Goal: Information Seeking & Learning: Learn about a topic

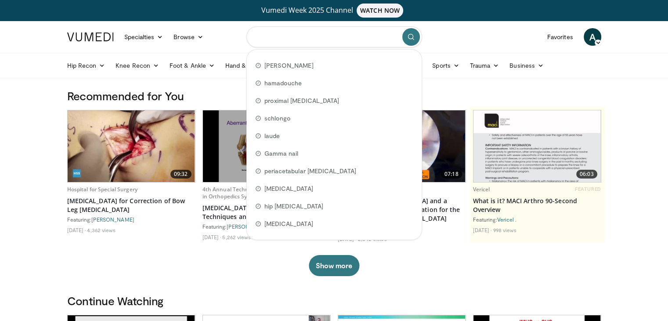
click at [320, 41] on input "Search topics, interventions" at bounding box center [334, 36] width 176 height 21
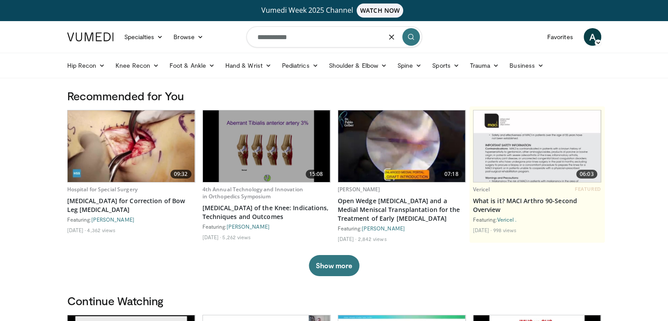
type input "**********"
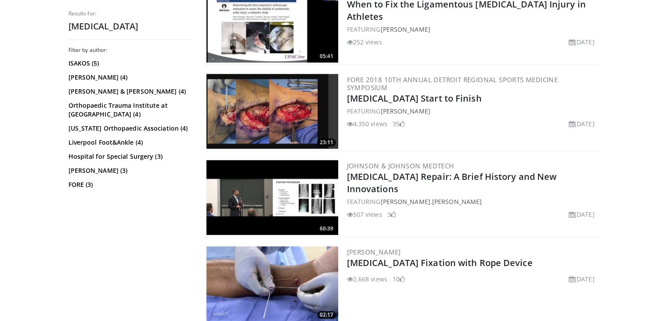
scroll to position [962, 0]
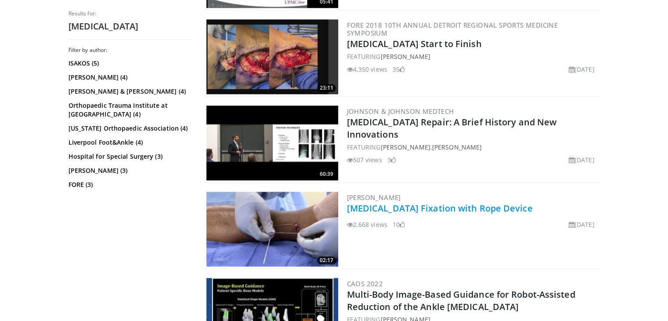
click at [422, 203] on link "Syndesmosis Fixation with Rope Device" at bounding box center [440, 208] width 186 height 12
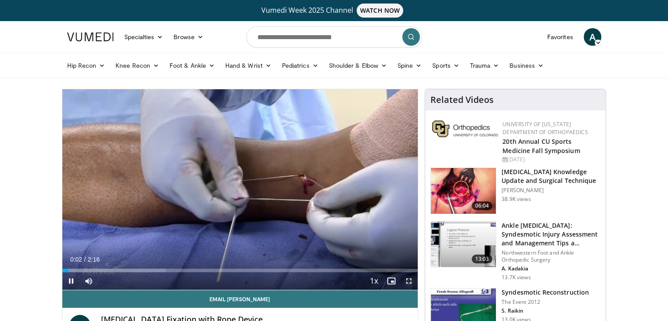
click at [407, 278] on span "Video Player" at bounding box center [409, 281] width 18 height 18
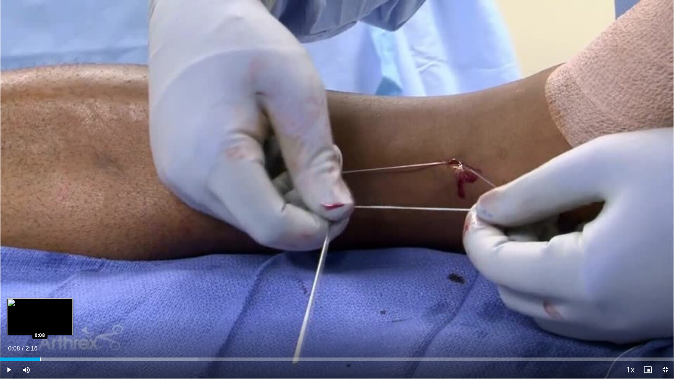
click at [40, 320] on div "Progress Bar" at bounding box center [40, 360] width 1 height 4
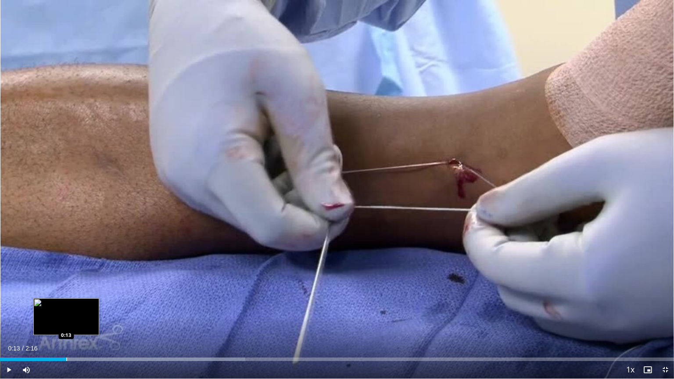
click at [67, 320] on div "Progress Bar" at bounding box center [66, 360] width 1 height 4
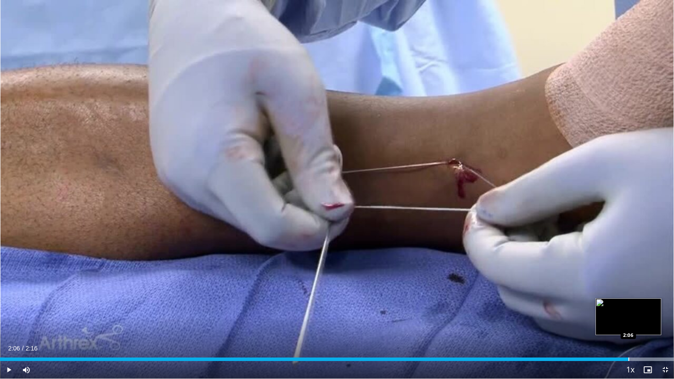
click at [629, 320] on div "Progress Bar" at bounding box center [629, 360] width 1 height 4
click at [665, 320] on span "Video Player" at bounding box center [666, 370] width 18 height 18
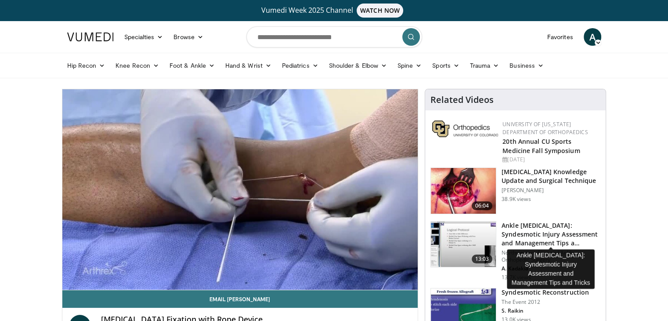
click at [540, 229] on h3 "Ankle Fractures: Syndesmotic Injury Assessment and Management Tips a…" at bounding box center [550, 234] width 99 height 26
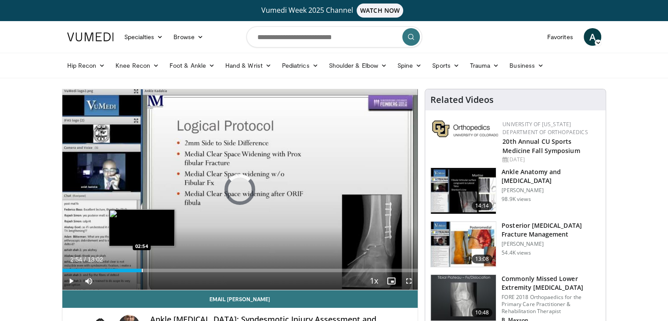
click at [141, 267] on div "Loaded : 0.00% 02:54 02:54" at bounding box center [240, 267] width 356 height 8
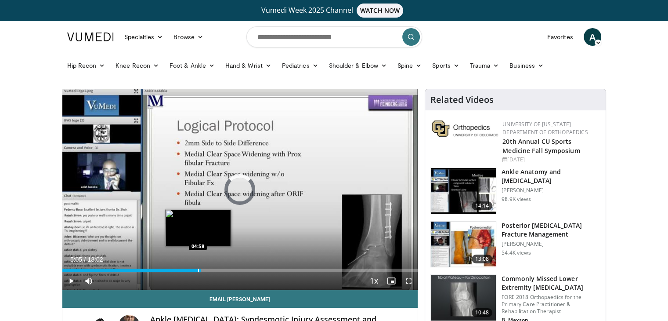
click at [201, 270] on div "Loaded : 24.27% 05:05 04:58" at bounding box center [240, 270] width 356 height 4
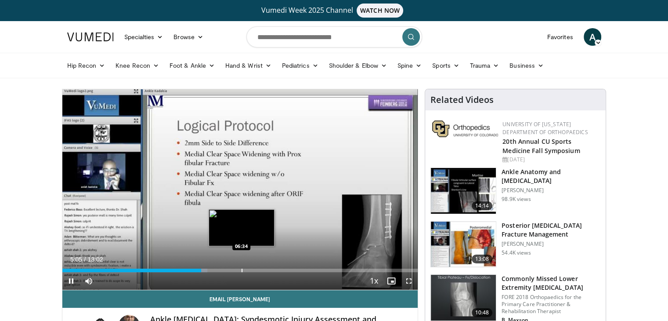
click at [241, 268] on div "Progress Bar" at bounding box center [241, 270] width 1 height 4
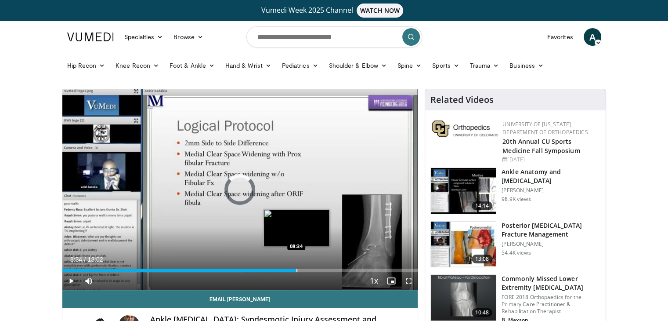
click at [296, 269] on div "Progress Bar" at bounding box center [296, 270] width 1 height 4
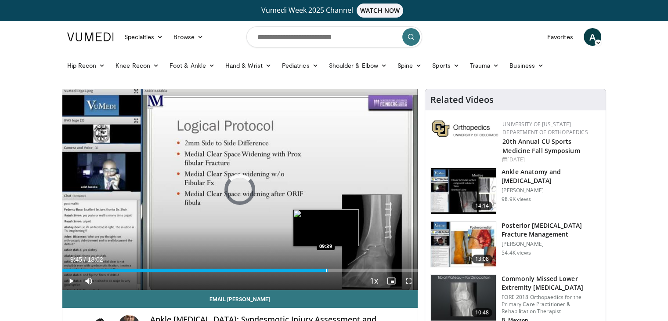
click at [328, 269] on div "Loaded : 0.00% 09:45 09:39" at bounding box center [240, 270] width 356 height 4
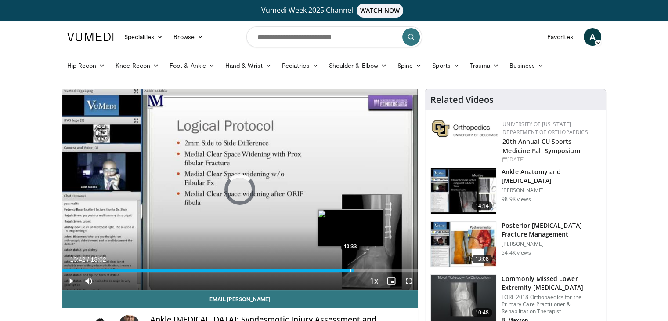
click at [354, 270] on div "Loaded : 77.93% 10:42 10:33" at bounding box center [240, 270] width 356 height 4
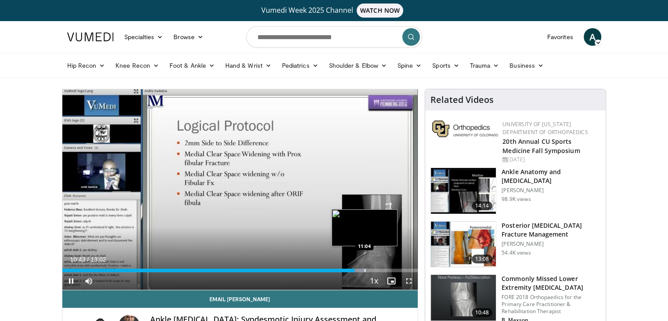
click at [364, 270] on div "Progress Bar" at bounding box center [364, 270] width 1 height 4
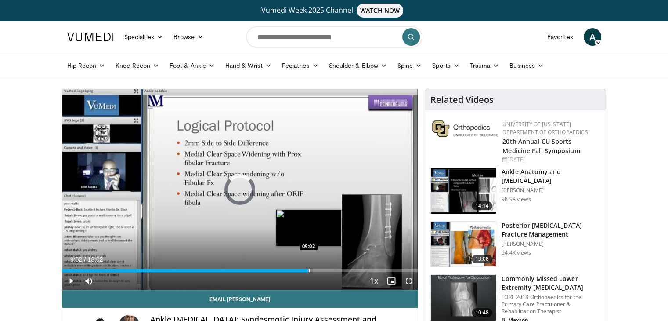
click at [309, 269] on div "Progress Bar" at bounding box center [309, 270] width 1 height 4
click at [319, 269] on div "Progress Bar" at bounding box center [319, 270] width 1 height 4
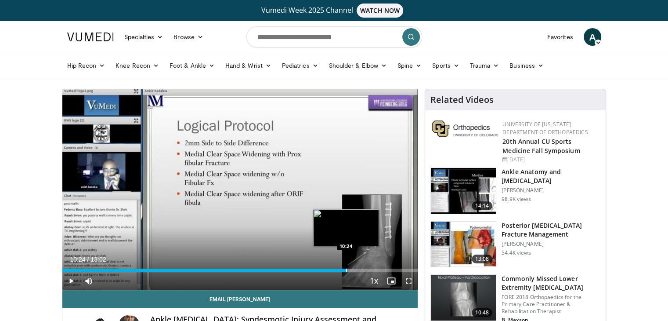
click at [346, 270] on div "Progress Bar" at bounding box center [346, 270] width 1 height 4
click at [363, 272] on div "Current Time 10:24 / Duration 13:02 Pause Skip Backward Skip Forward Mute Loade…" at bounding box center [240, 281] width 356 height 18
click at [276, 272] on div "Current Time 10:27 / Duration 13:02 Pause Skip Backward Skip Forward Mute Loade…" at bounding box center [240, 281] width 356 height 18
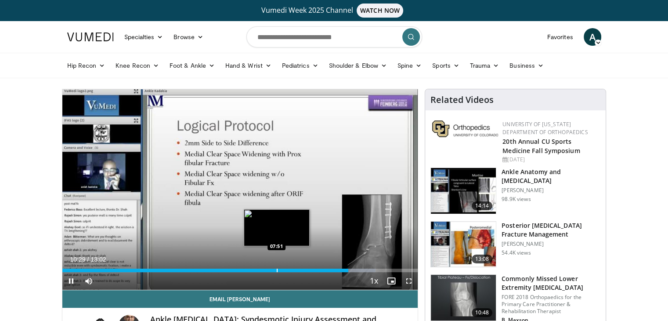
click at [277, 268] on div "Progress Bar" at bounding box center [277, 270] width 1 height 4
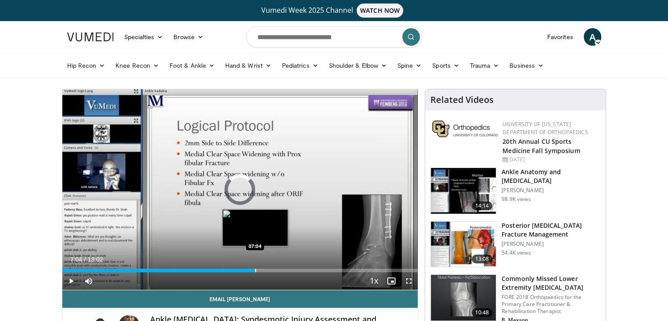
click at [255, 265] on div "Loaded : 0.00% 07:53 07:04" at bounding box center [240, 267] width 356 height 8
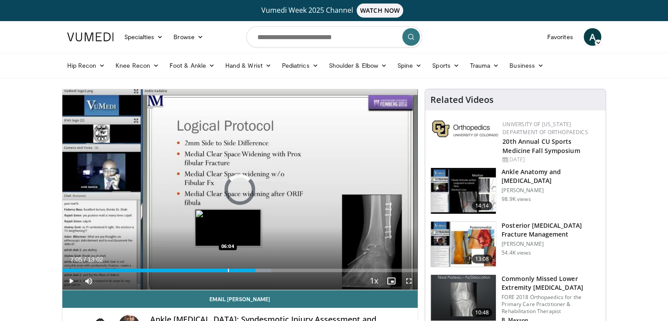
click at [228, 269] on div "Progress Bar" at bounding box center [228, 270] width 1 height 4
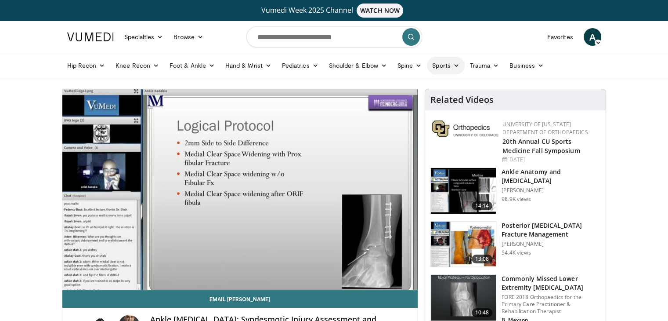
click at [433, 58] on link "Sports" at bounding box center [446, 66] width 38 height 18
